Goal: Task Accomplishment & Management: Manage account settings

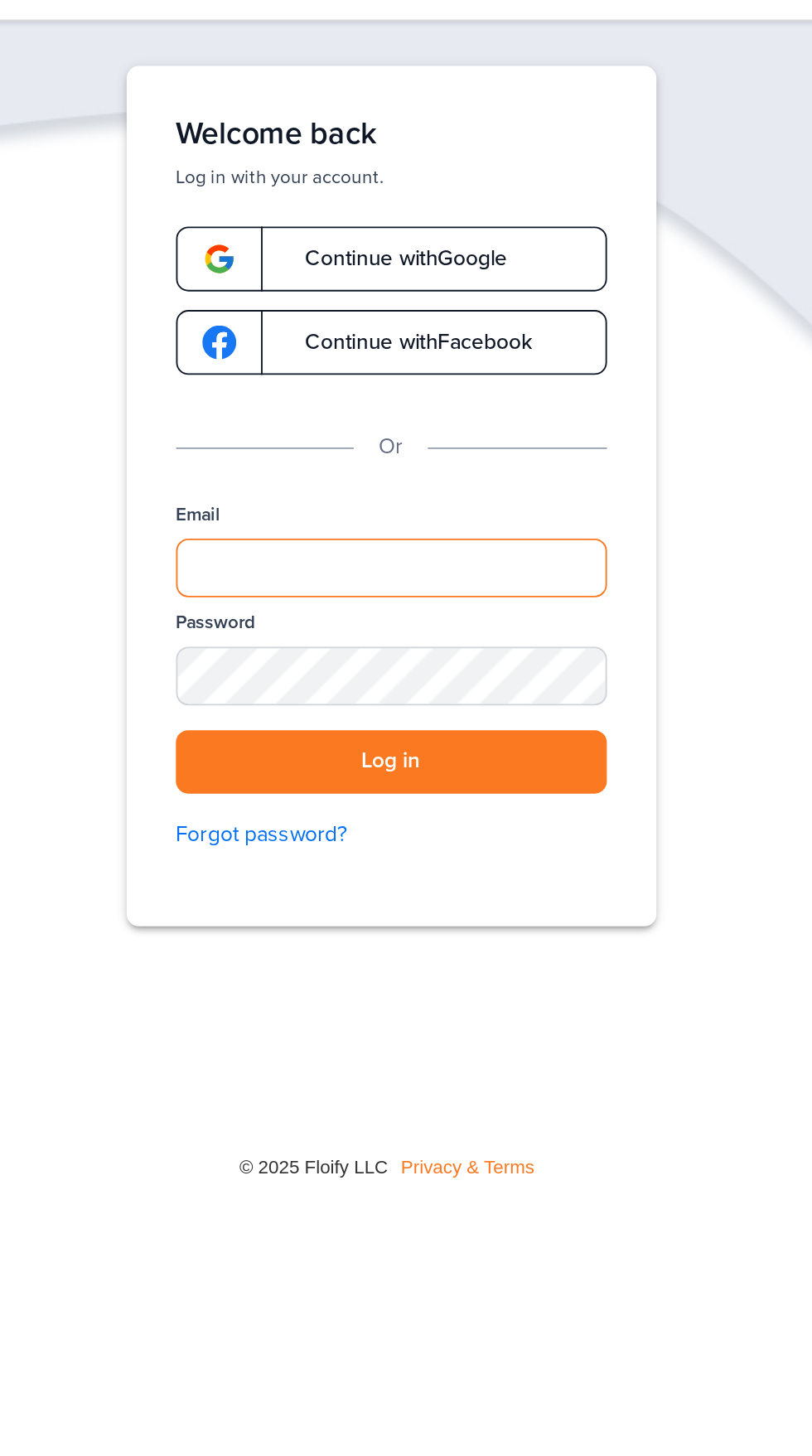
click at [483, 371] on input "Email" at bounding box center [406, 369] width 231 height 32
type input "**********"
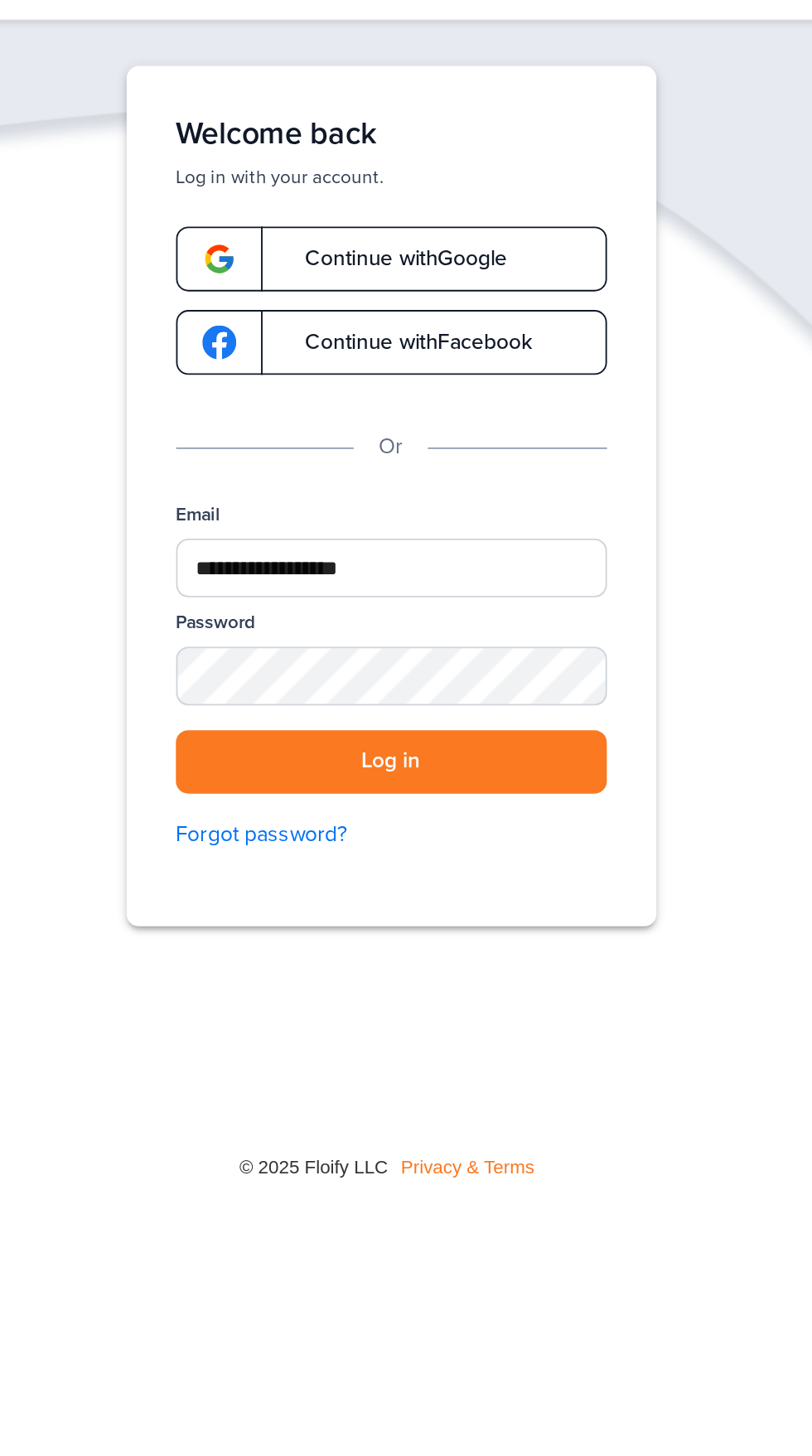
click at [291, 456] on button "Log in" at bounding box center [406, 472] width 231 height 34
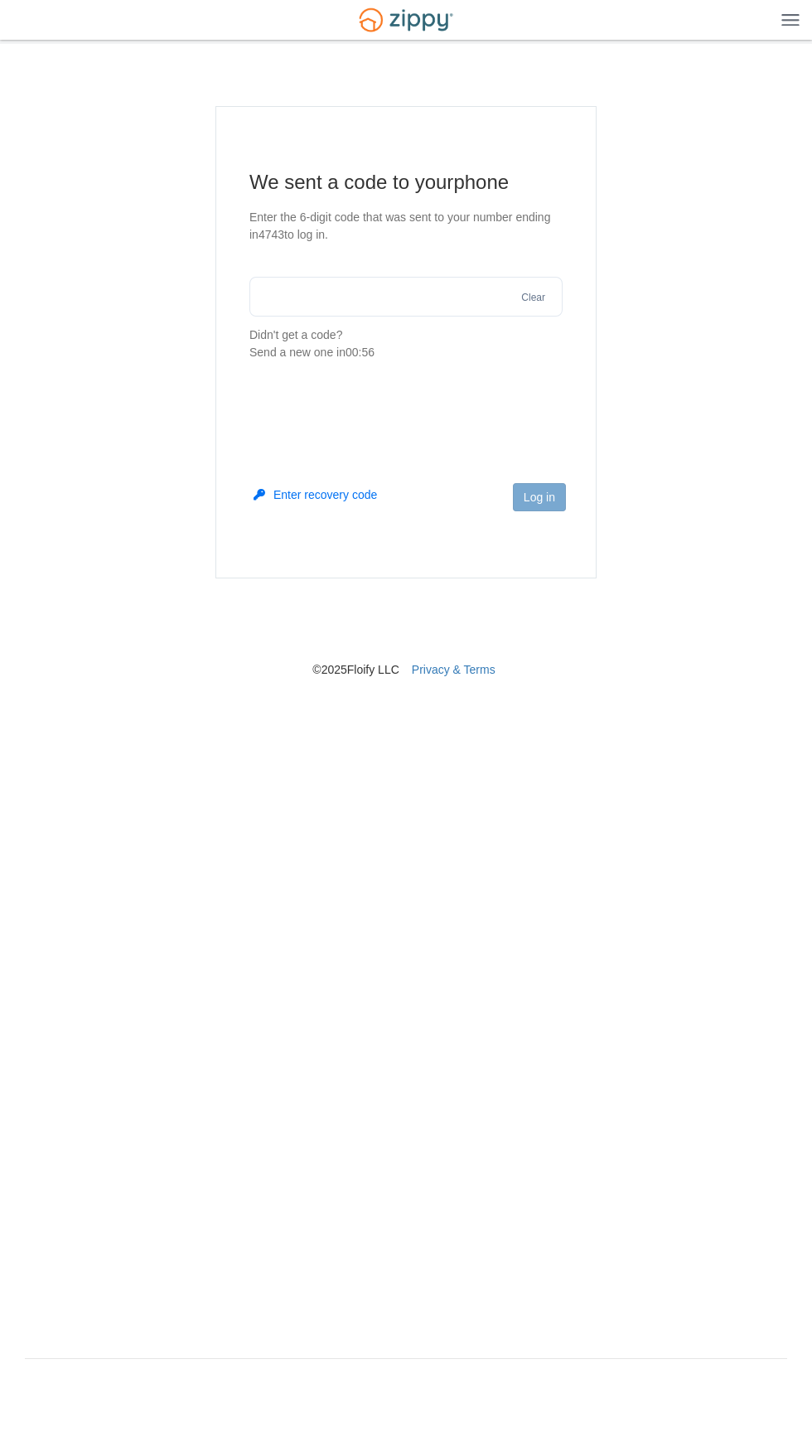
click at [454, 297] on input "text" at bounding box center [406, 296] width 313 height 40
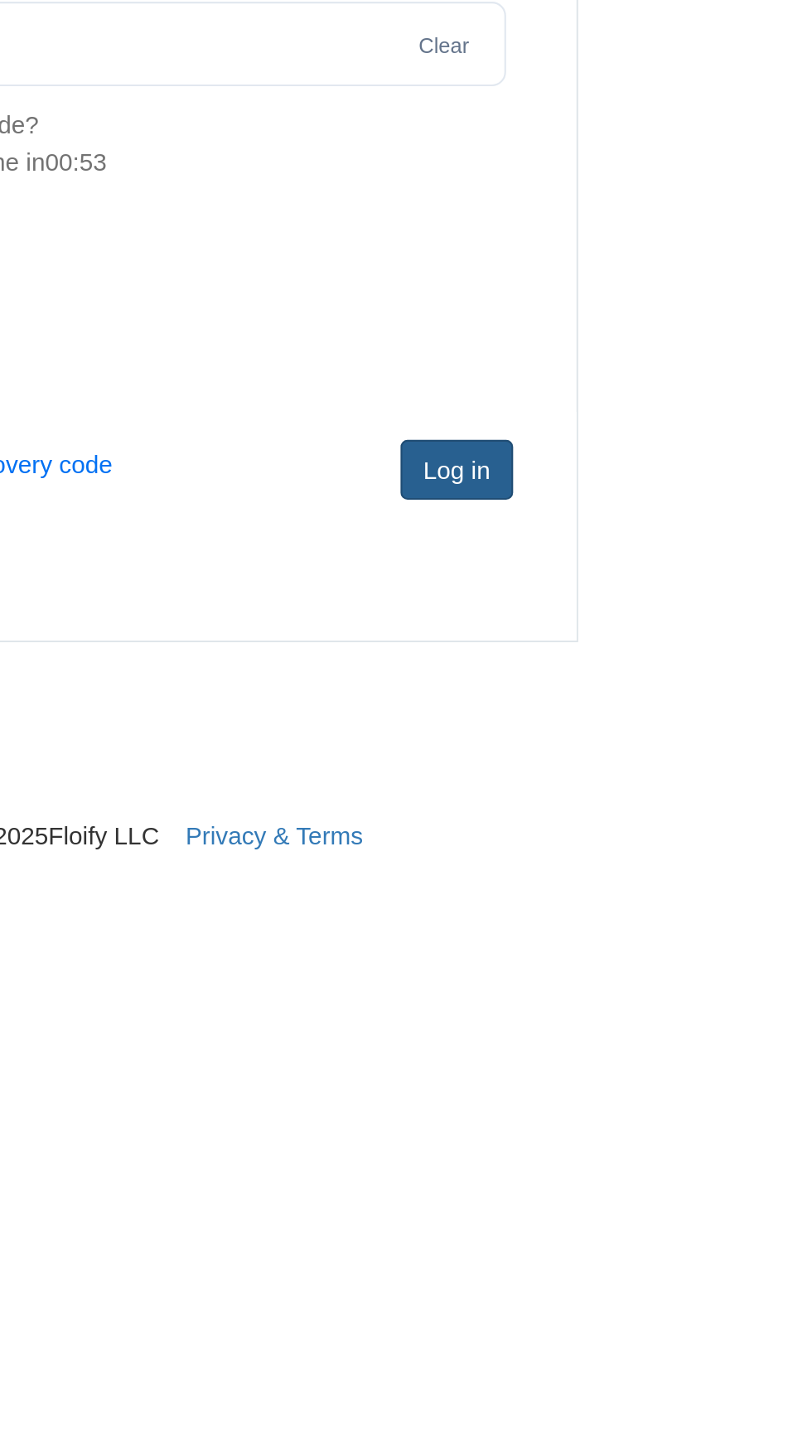
type input "******"
click at [558, 501] on button "Log in" at bounding box center [539, 497] width 53 height 28
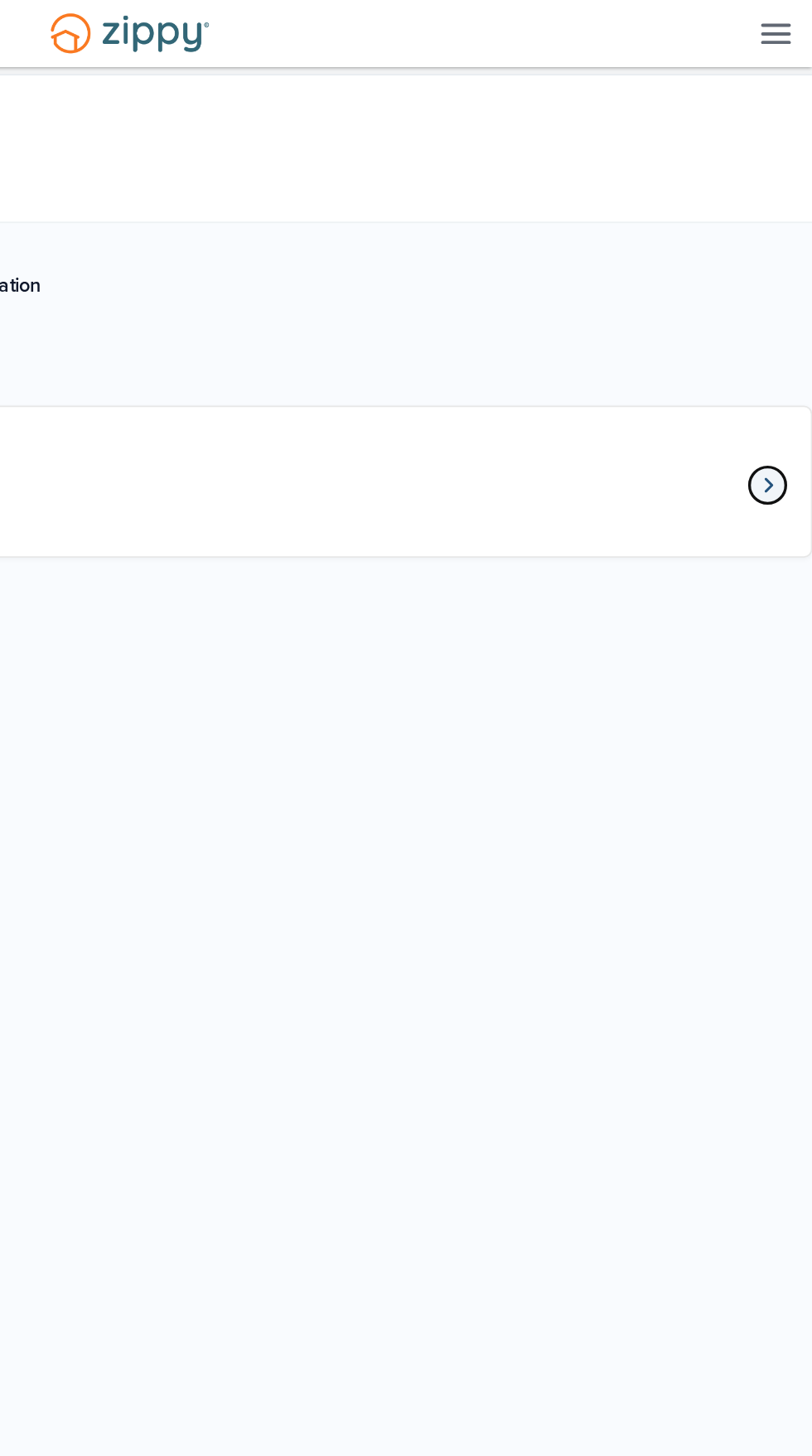
click at [786, 287] on icon "Loan number 3981411" at bounding box center [786, 288] width 6 height 11
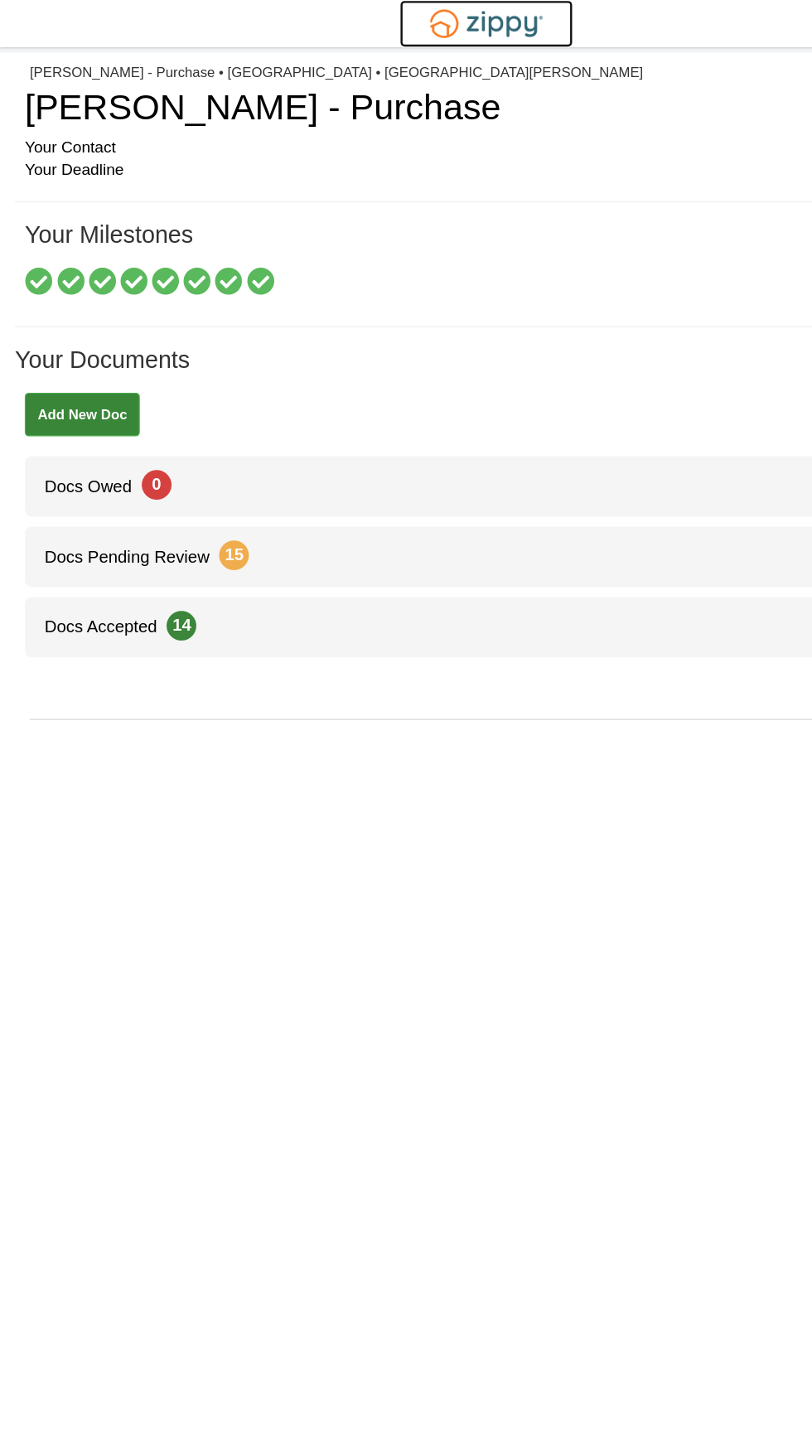
click at [406, 22] on img at bounding box center [406, 19] width 115 height 39
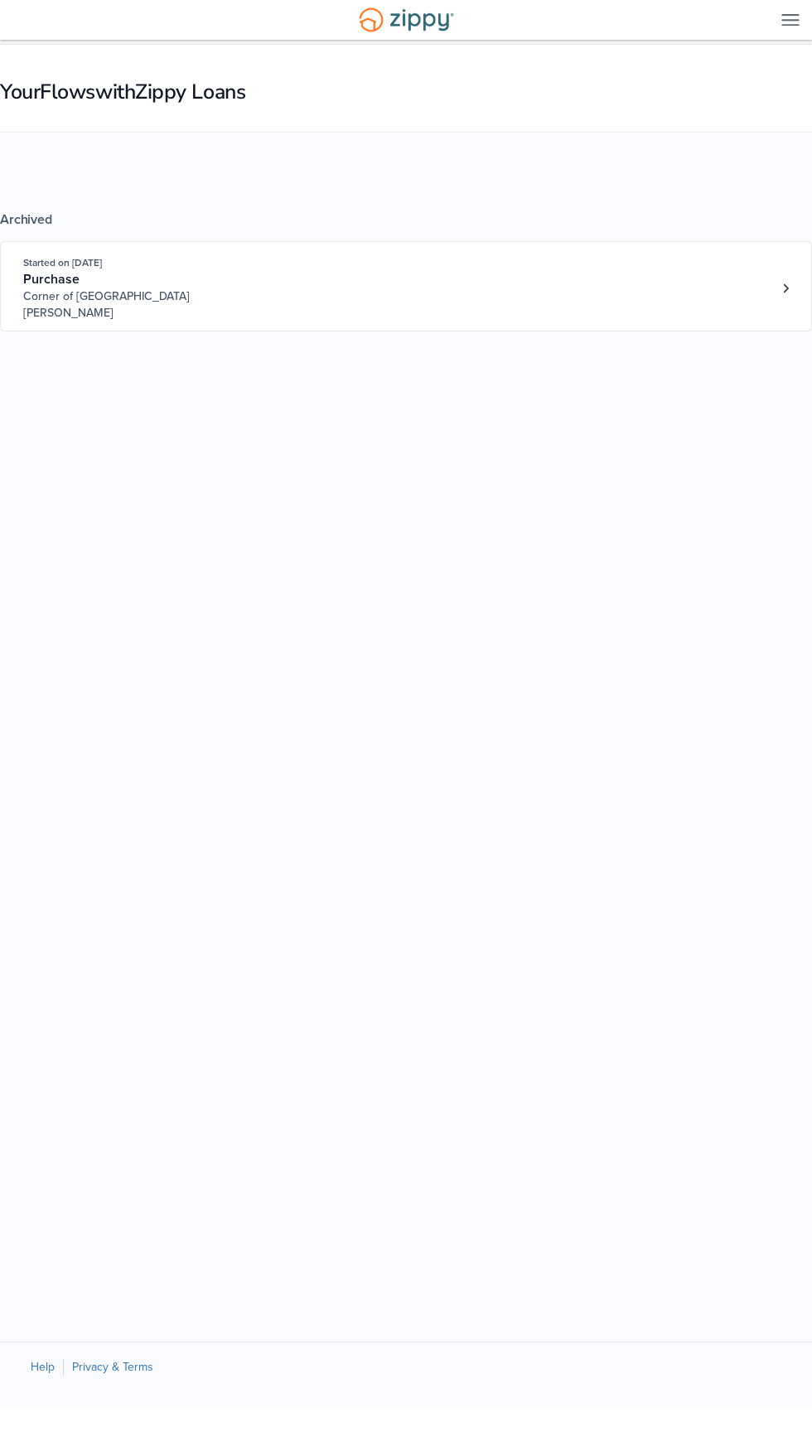
click at [787, 20] on img at bounding box center [790, 19] width 18 height 12
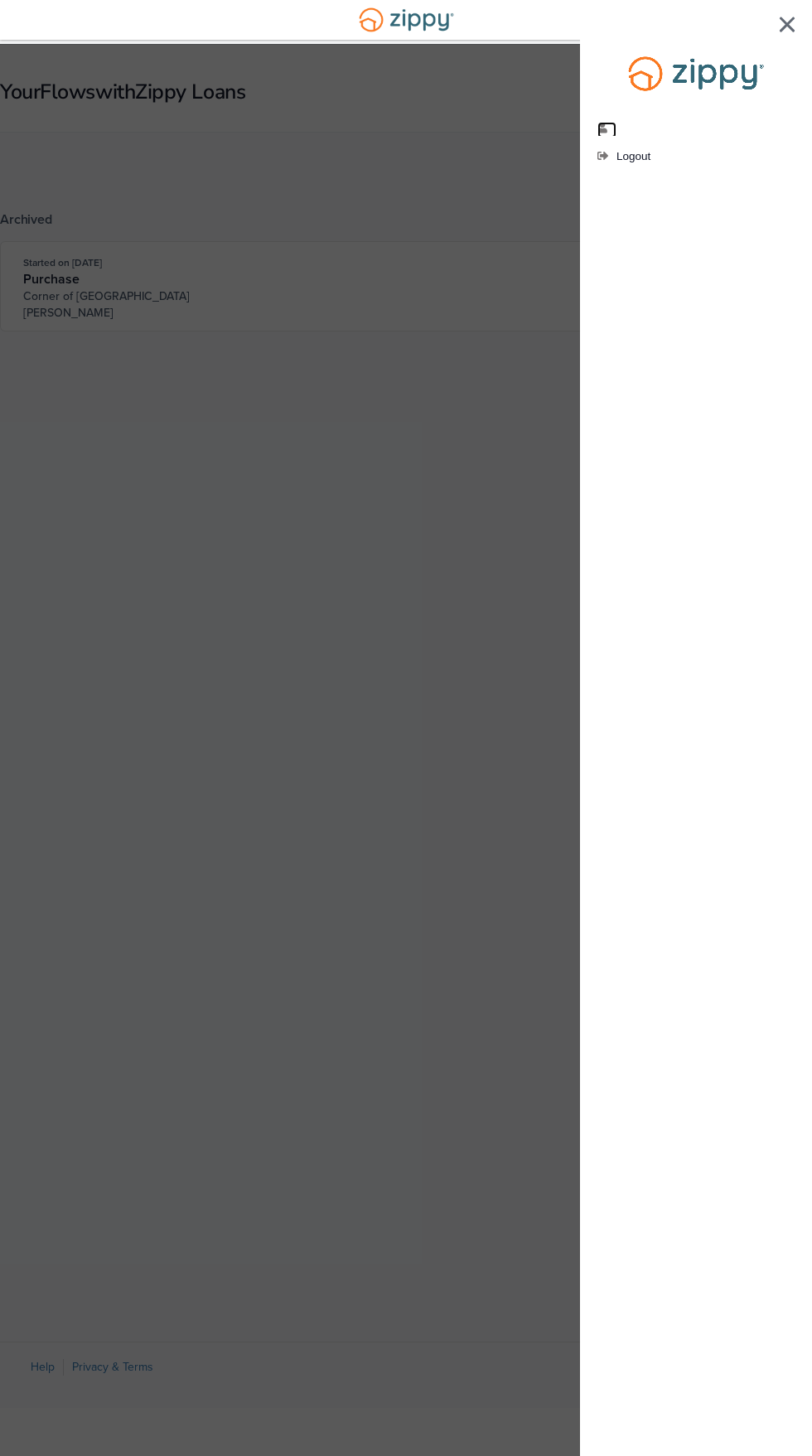
click at [611, 129] on link "[EMAIL_ADDRESS][DOMAIN_NAME]" at bounding box center [607, 130] width 19 height 17
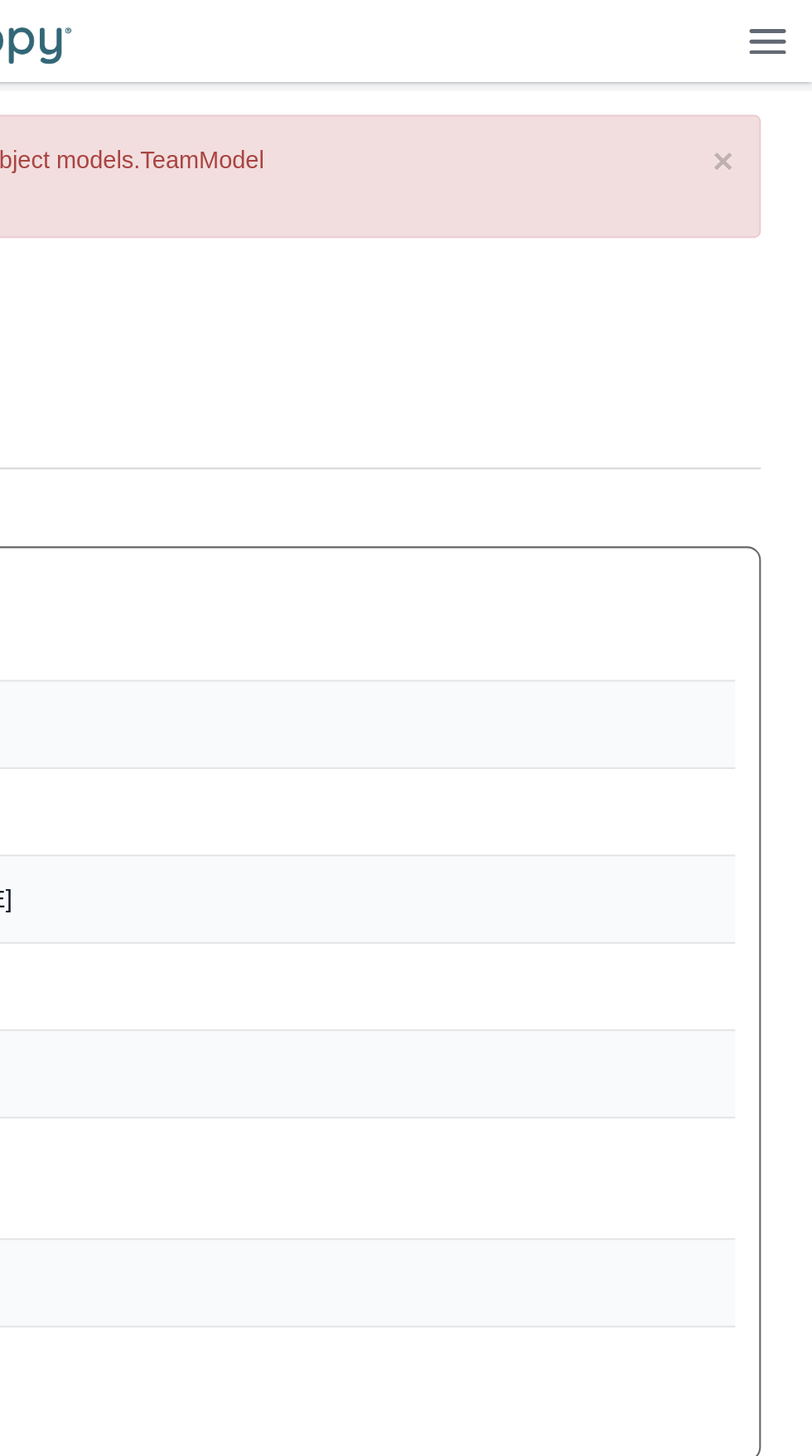
click at [787, 24] on img at bounding box center [790, 19] width 18 height 12
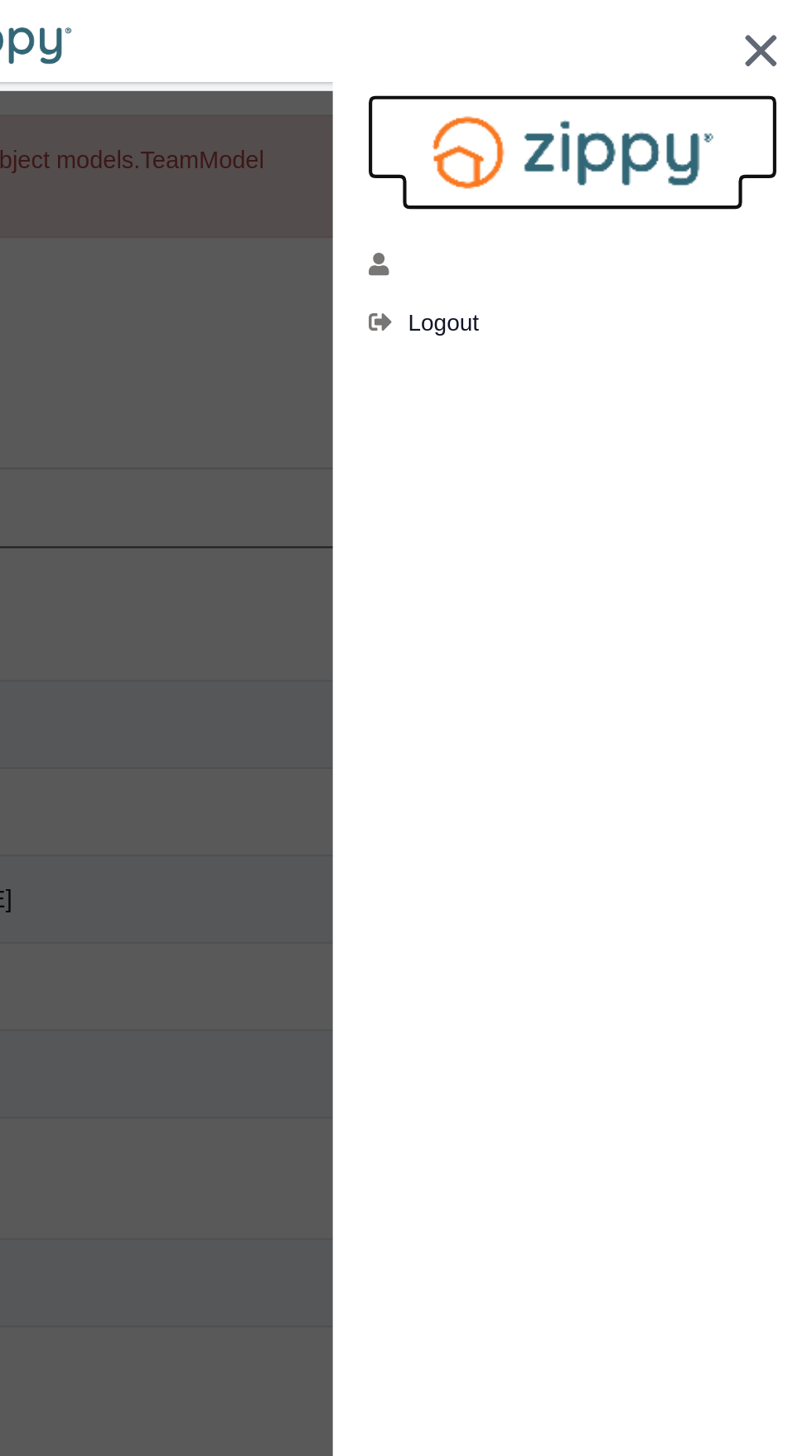
click at [722, 71] on img at bounding box center [695, 74] width 166 height 56
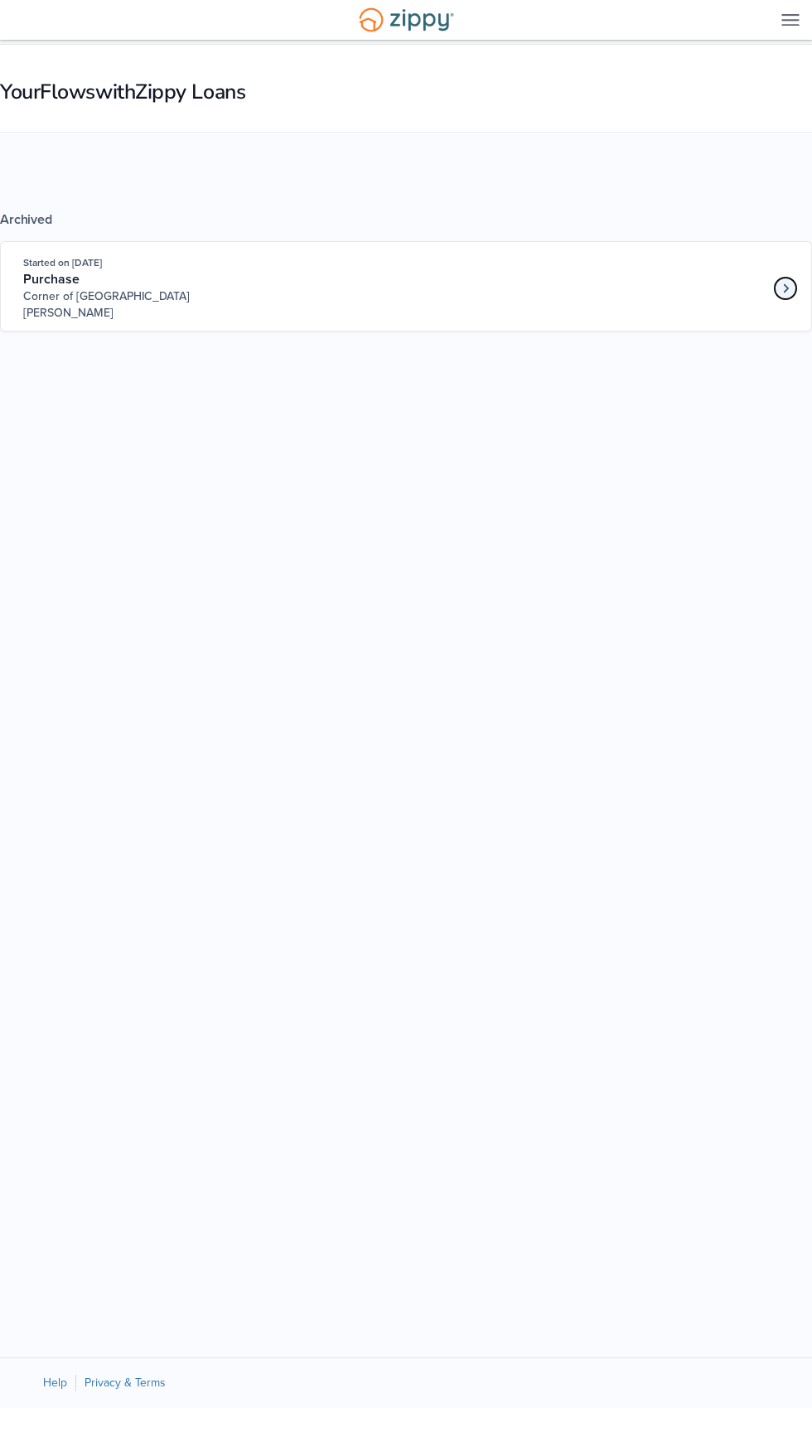
click at [786, 287] on icon "Loan number 3981411" at bounding box center [786, 288] width 6 height 11
